Goal: Transaction & Acquisition: Purchase product/service

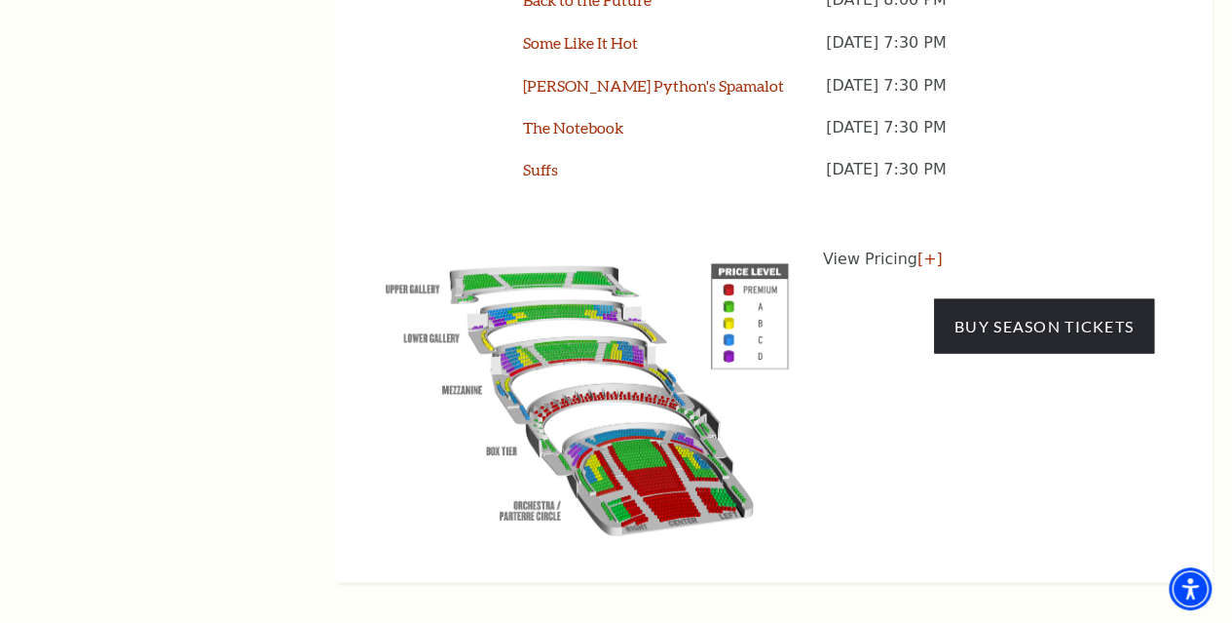
scroll to position [1813, 0]
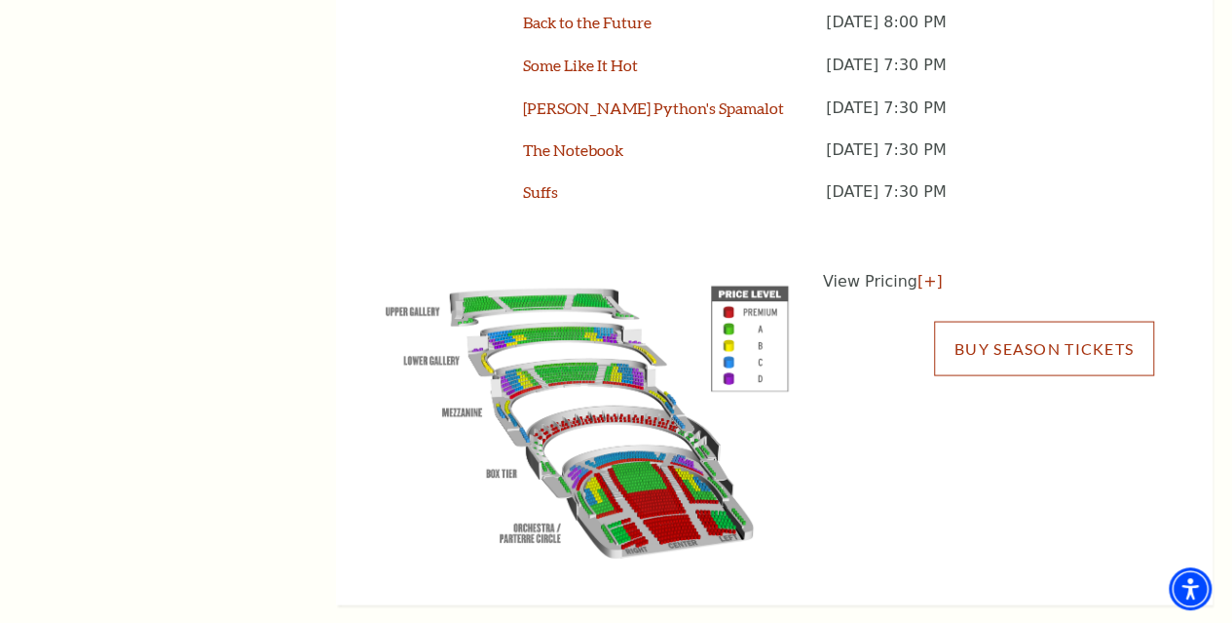
click at [1054, 344] on link "Buy Season Tickets" at bounding box center [1044, 348] width 220 height 55
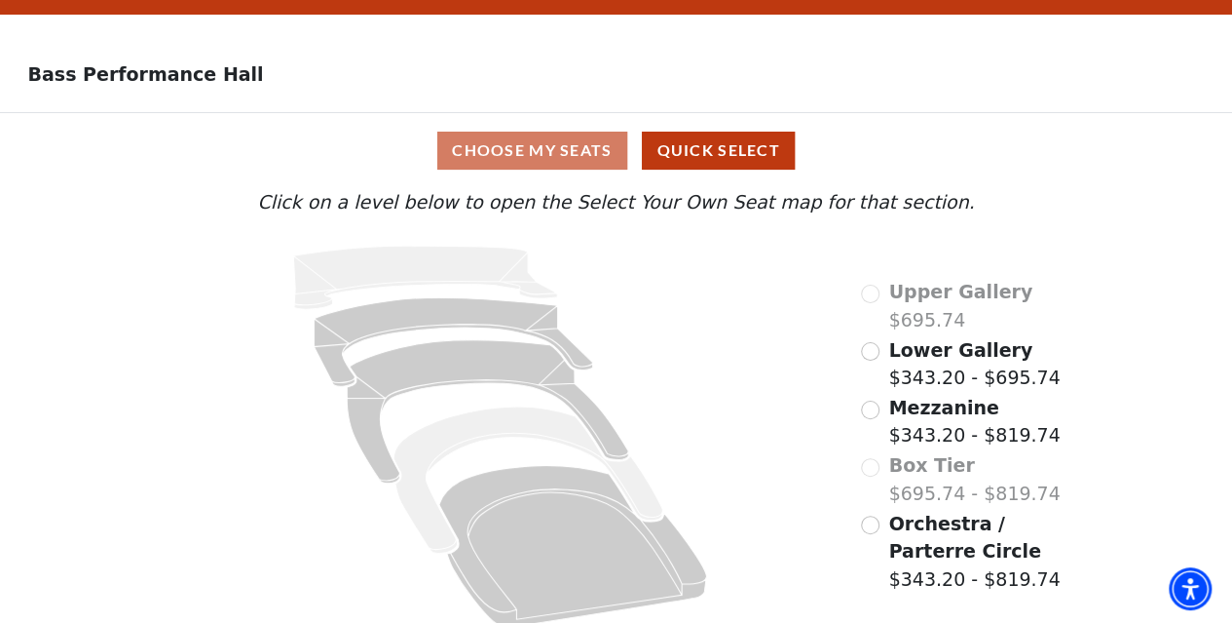
scroll to position [70, 0]
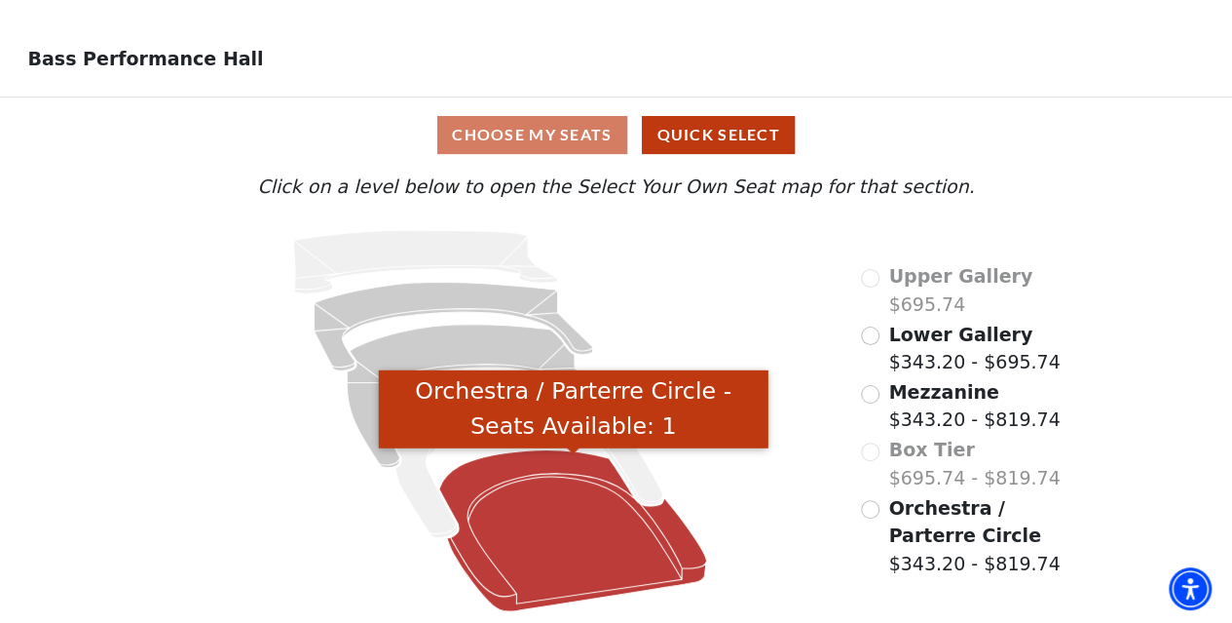
click at [581, 542] on icon "Orchestra / Parterre Circle - Seats Available: 1" at bounding box center [573, 531] width 268 height 162
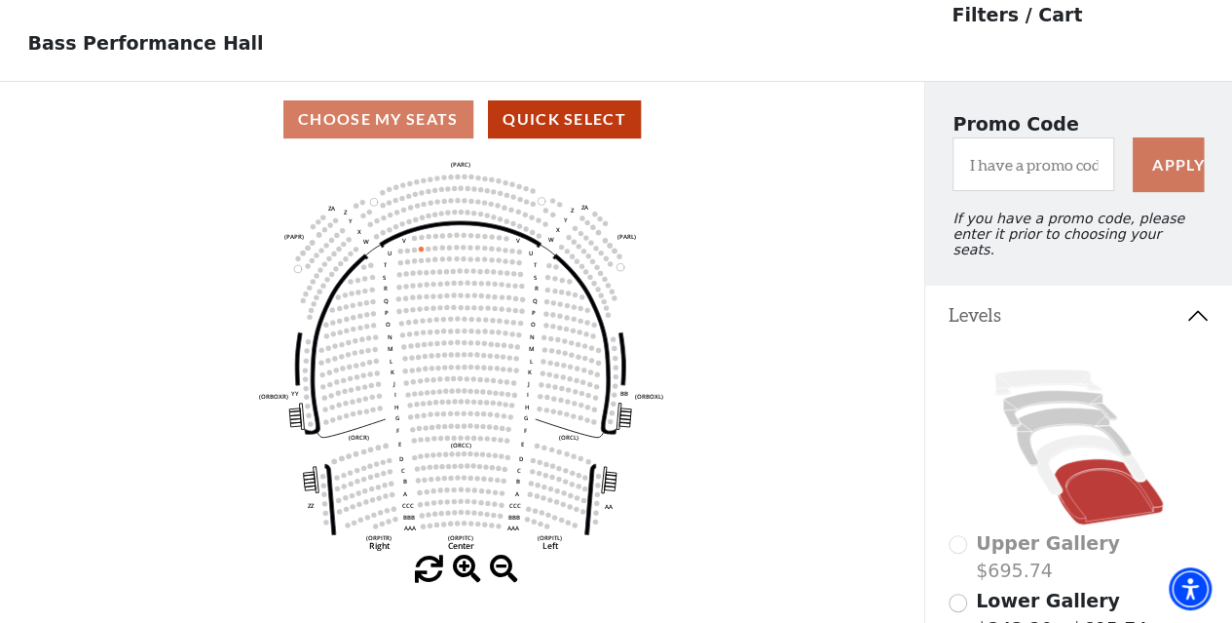
scroll to position [90, 0]
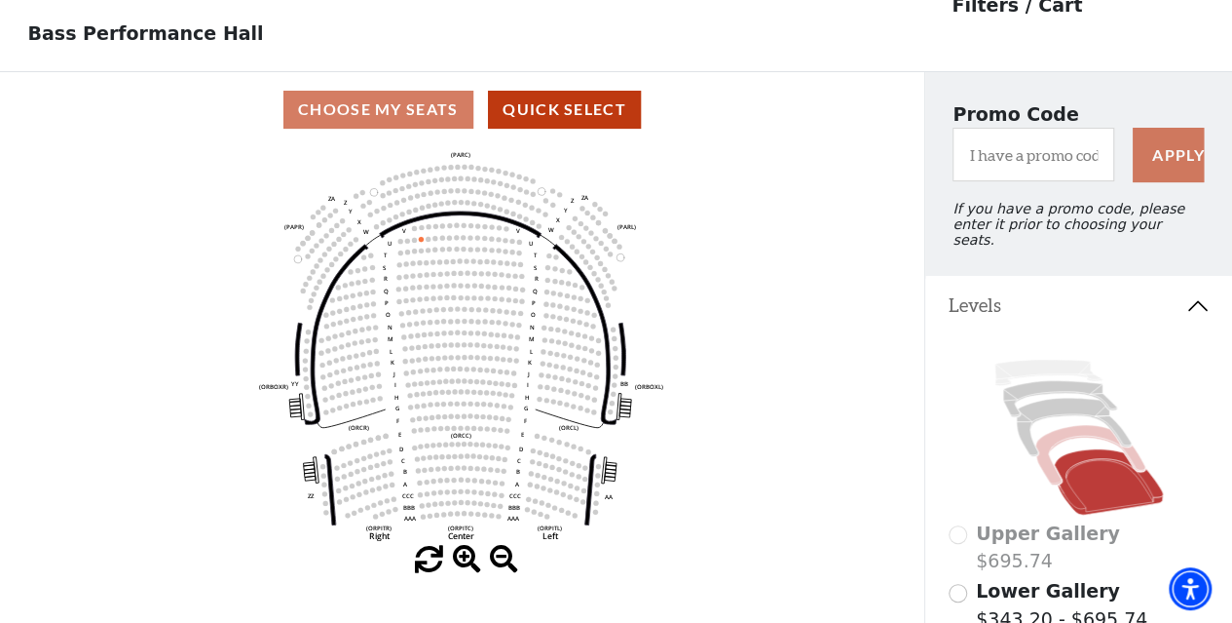
click at [1048, 465] on icon at bounding box center [1091, 454] width 110 height 59
click at [1075, 397] on icon at bounding box center [1073, 426] width 115 height 58
